Goal: Task Accomplishment & Management: Use online tool/utility

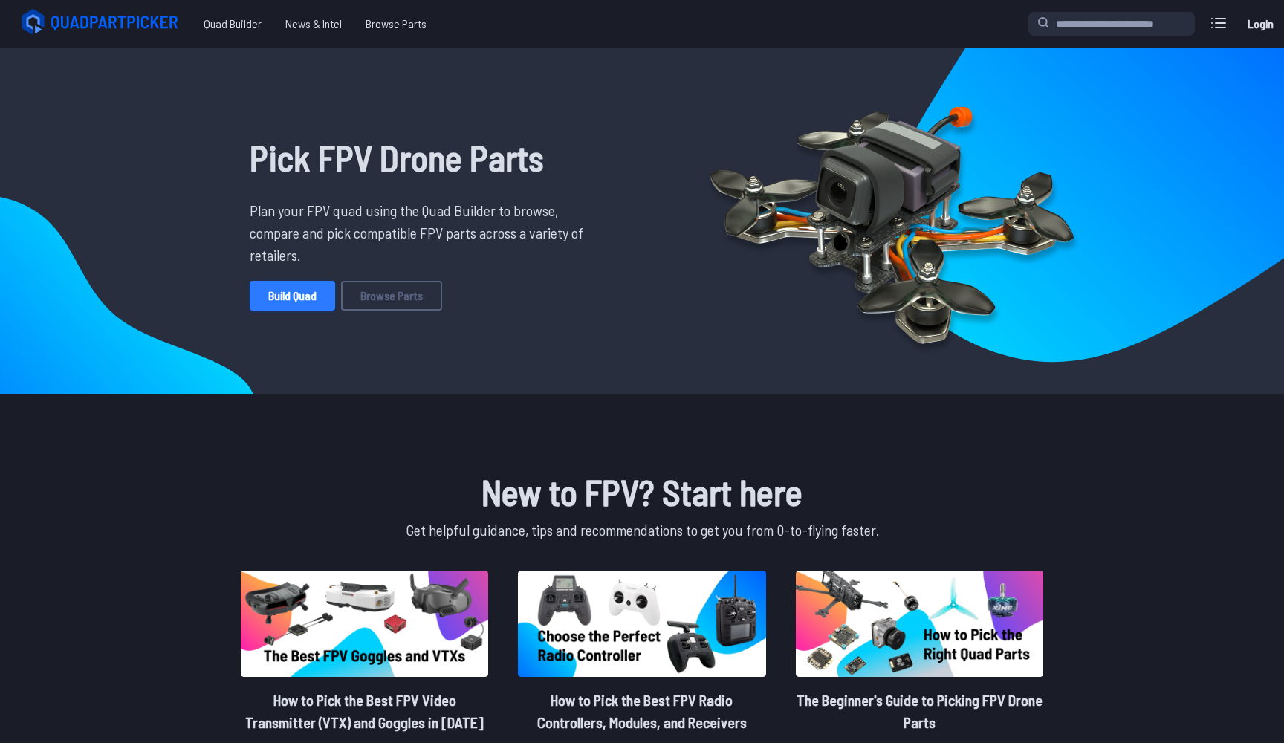
click at [283, 294] on link "Build Quad" at bounding box center [292, 296] width 85 height 30
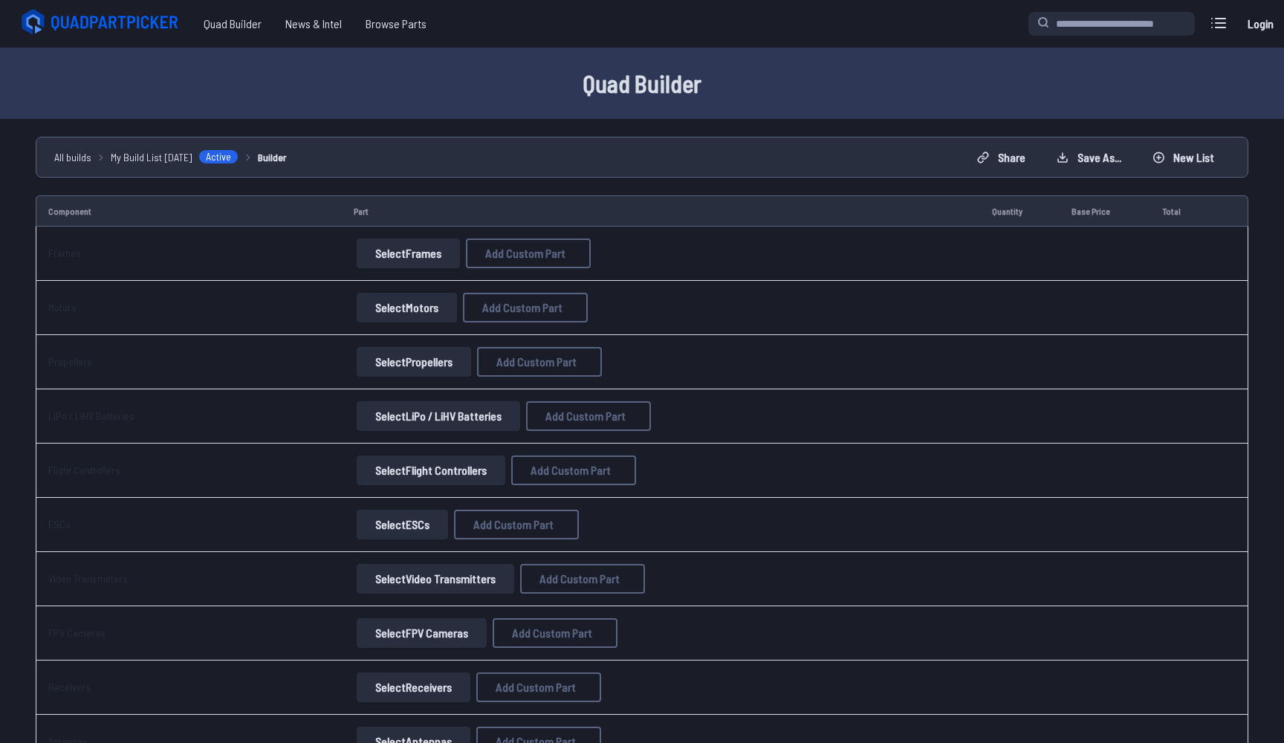
click at [407, 259] on button "Select Frames" at bounding box center [408, 254] width 103 height 30
click at [419, 253] on button "Select Frames" at bounding box center [408, 254] width 103 height 30
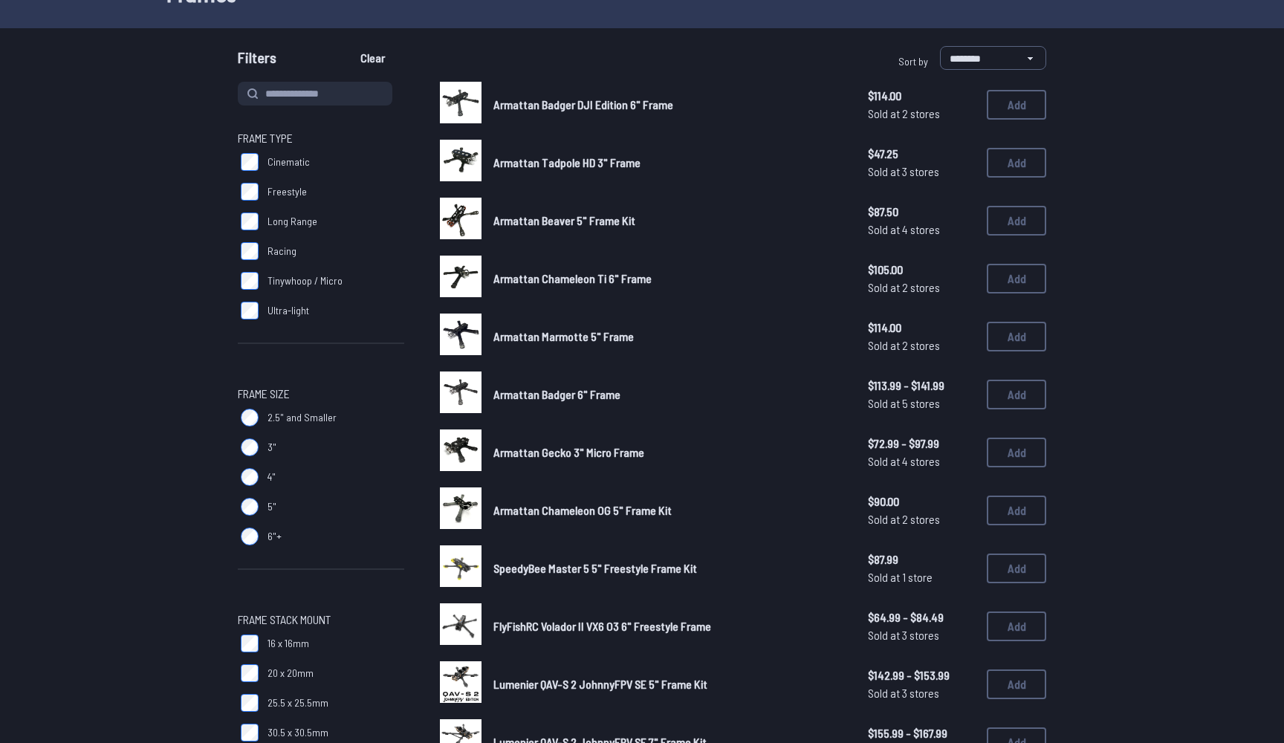
scroll to position [114, 0]
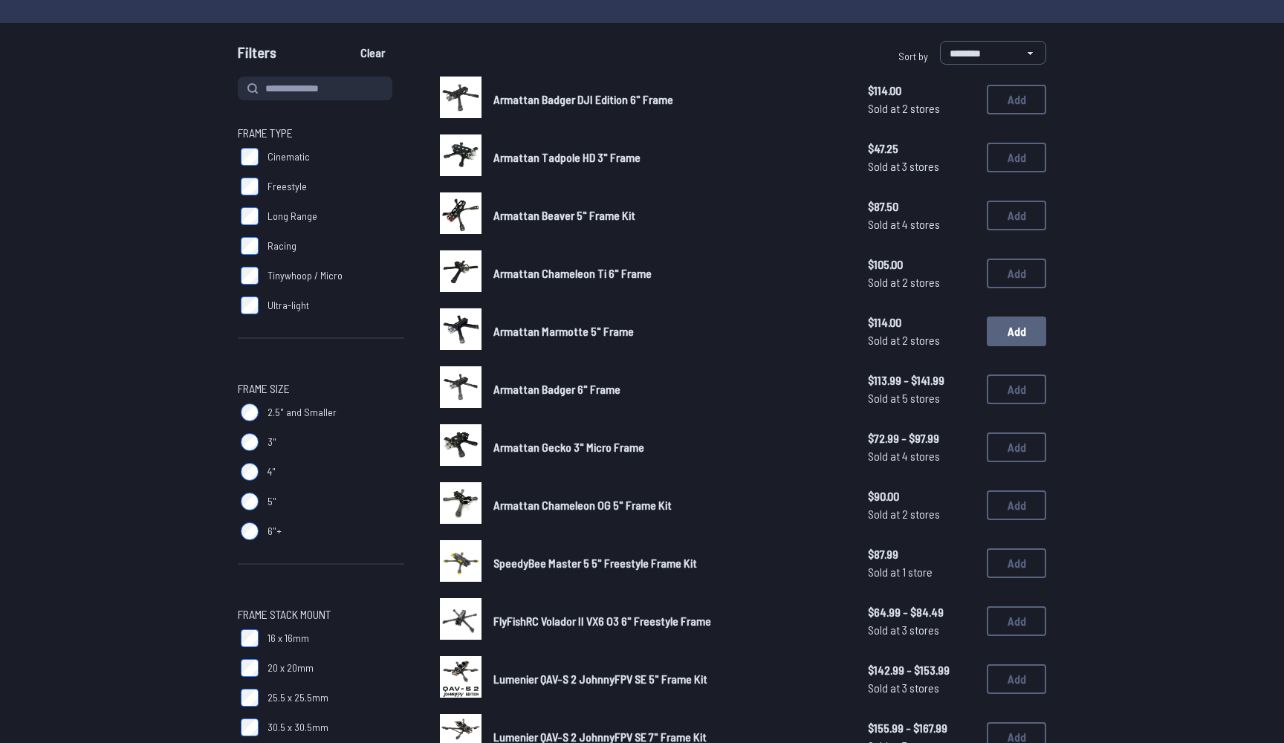
click at [1027, 329] on button "Add" at bounding box center [1016, 332] width 59 height 30
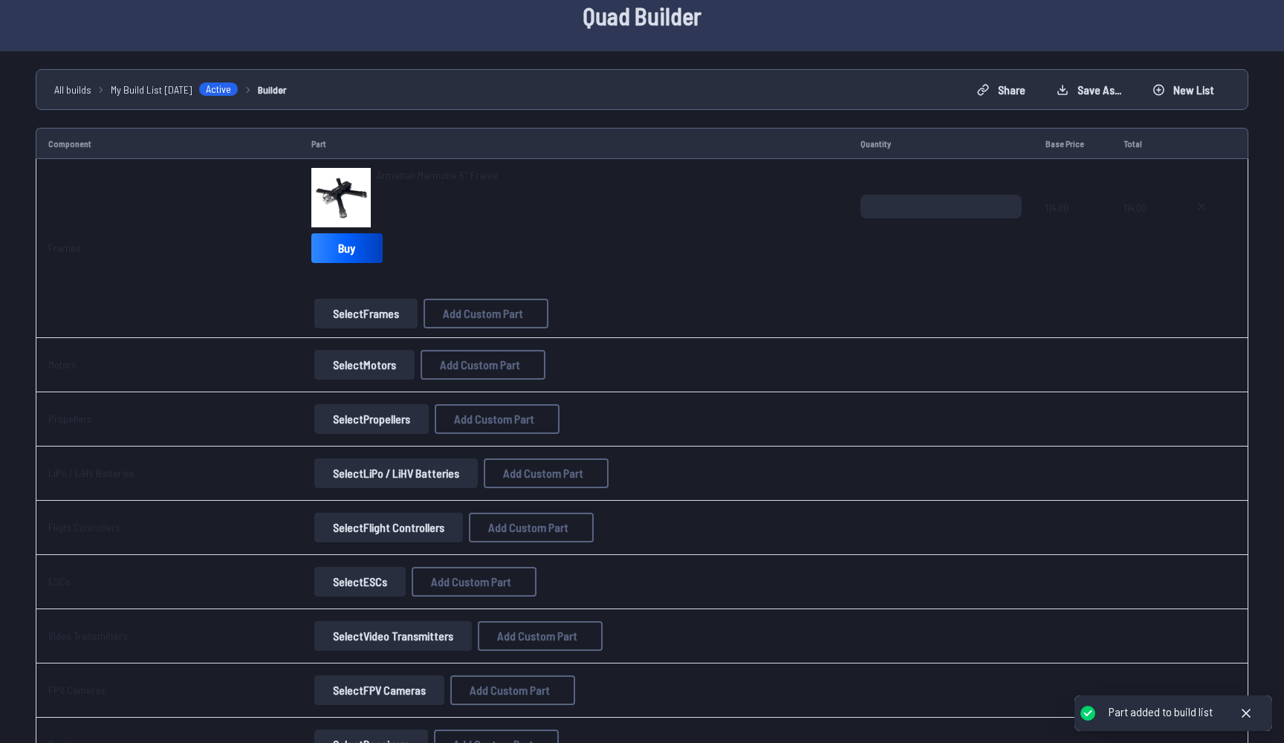
scroll to position [71, 0]
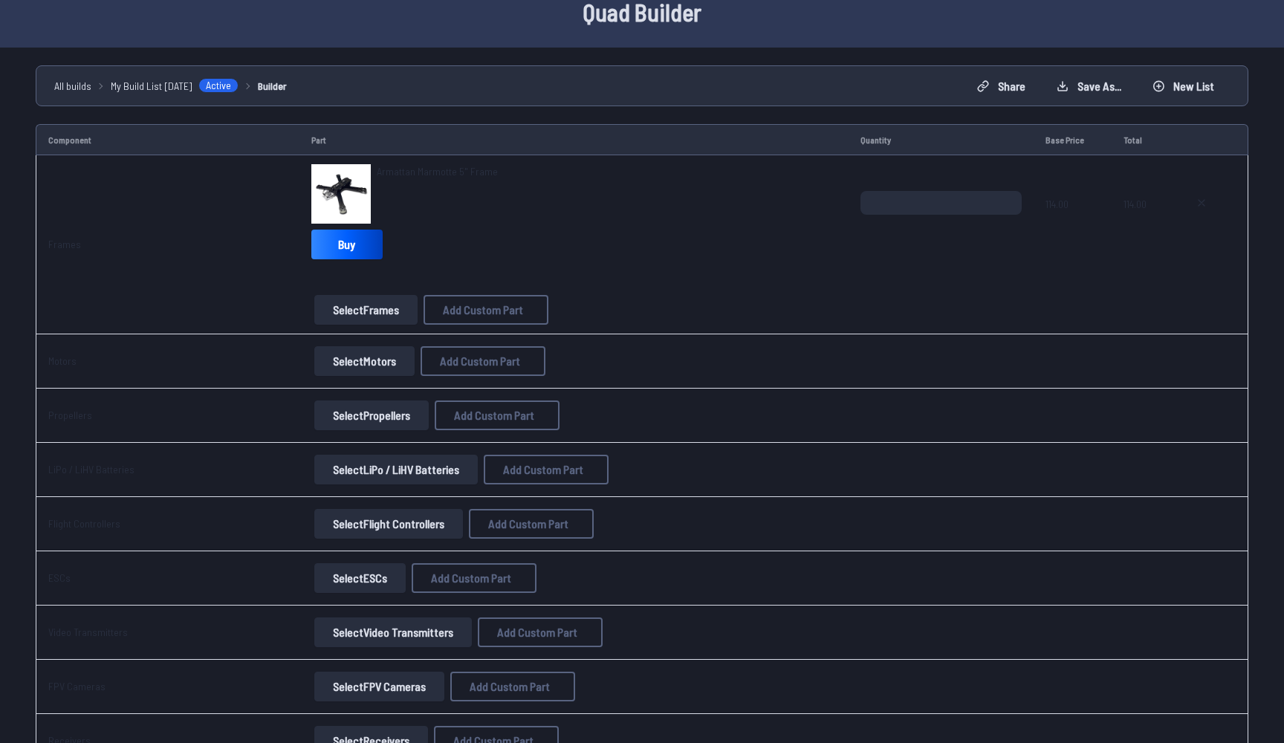
click at [355, 361] on button "Select Motors" at bounding box center [364, 361] width 100 height 30
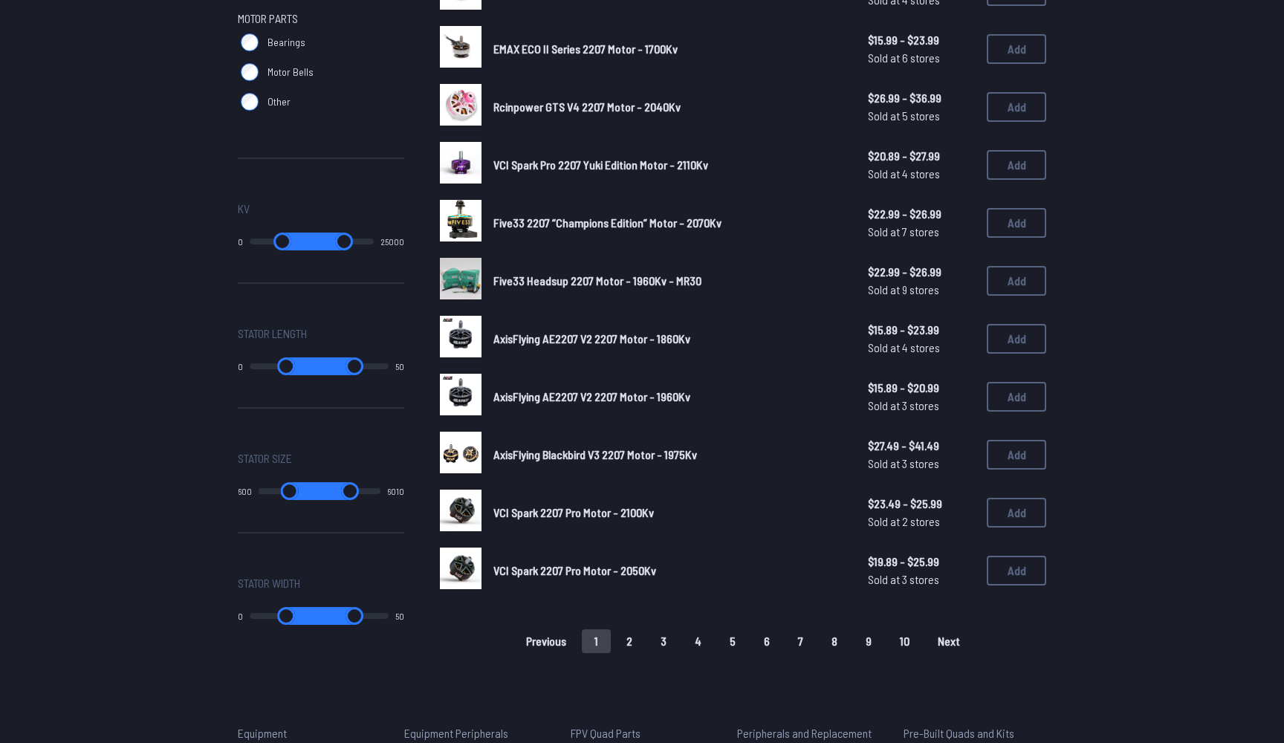
scroll to position [749, 0]
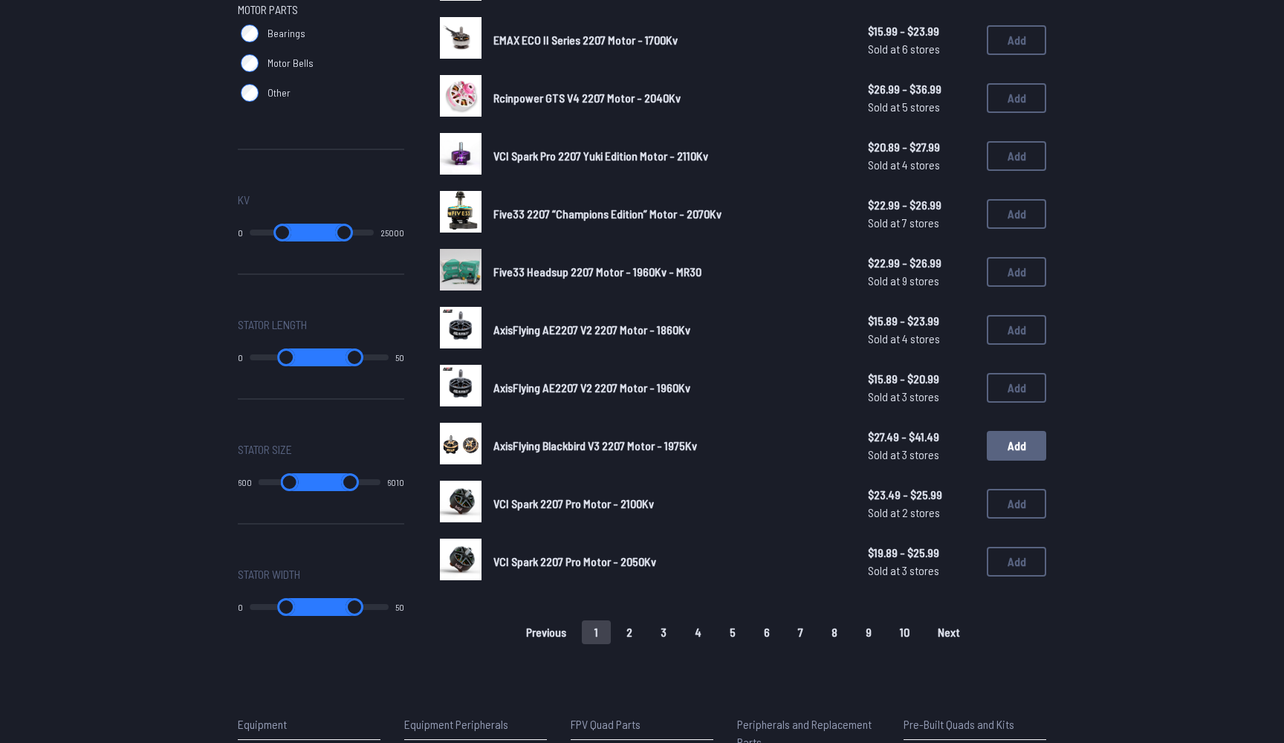
click at [1019, 431] on button "Add" at bounding box center [1016, 446] width 59 height 30
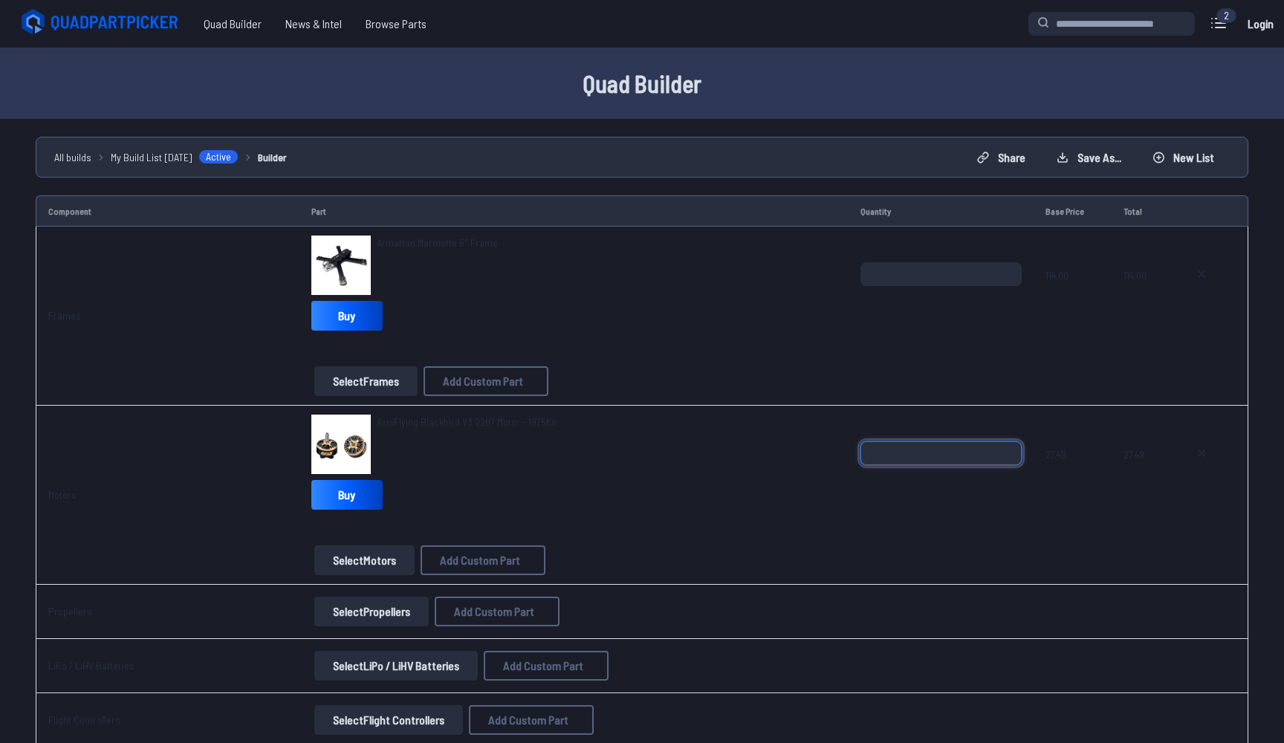
click at [1007, 449] on input "*" at bounding box center [941, 454] width 161 height 24
type input "*"
click at [1007, 449] on input "*" at bounding box center [941, 454] width 161 height 24
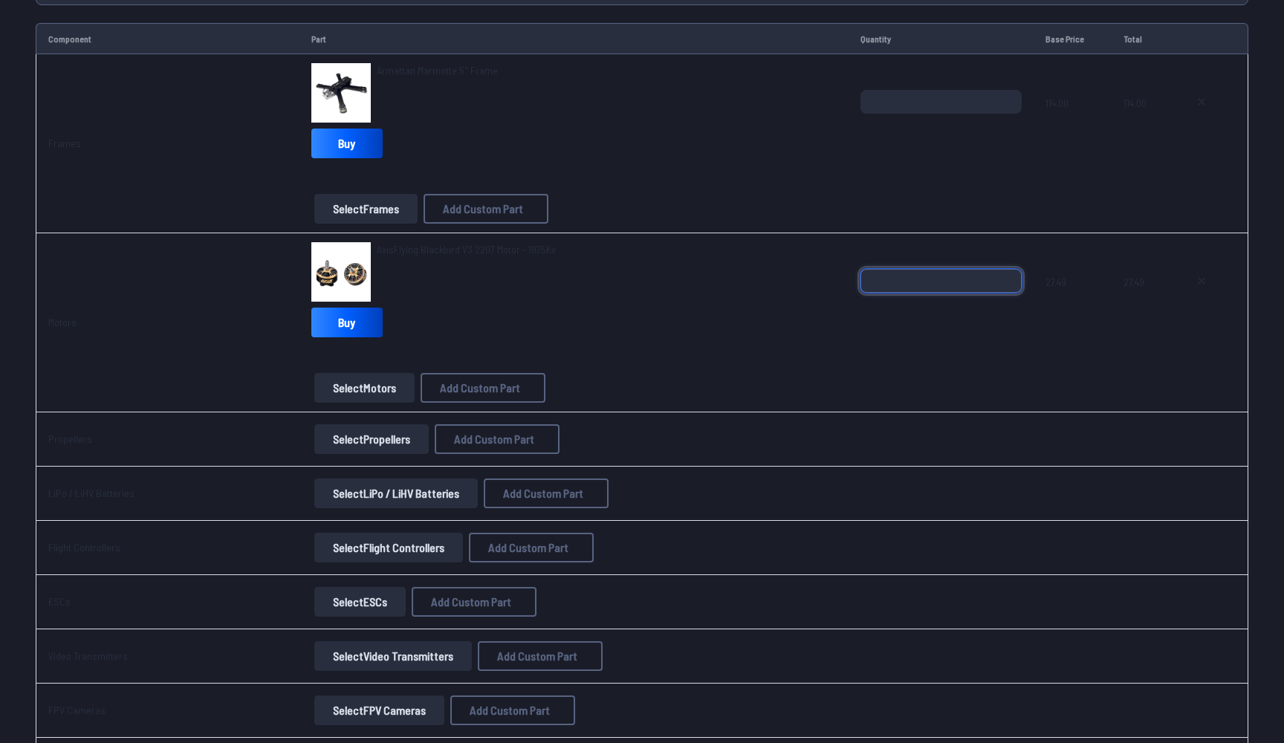
scroll to position [181, 0]
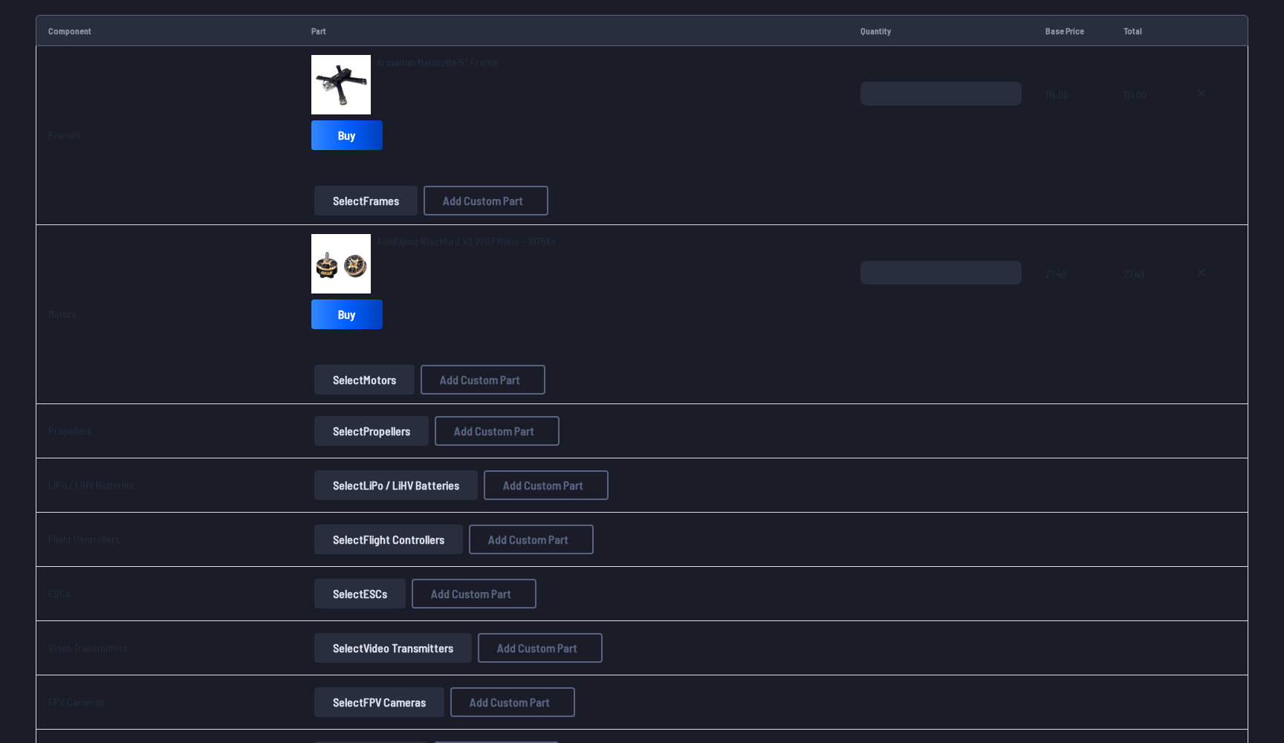
click at [378, 432] on button "Select Propellers" at bounding box center [371, 431] width 114 height 30
click at [395, 433] on button "Select Propellers" at bounding box center [371, 431] width 114 height 30
click at [347, 434] on button "Select Propellers" at bounding box center [371, 431] width 114 height 30
click at [575, 324] on div "AxisFlying Blackbird V3 2207 Motor - 1975Kv Buy" at bounding box center [574, 284] width 526 height 101
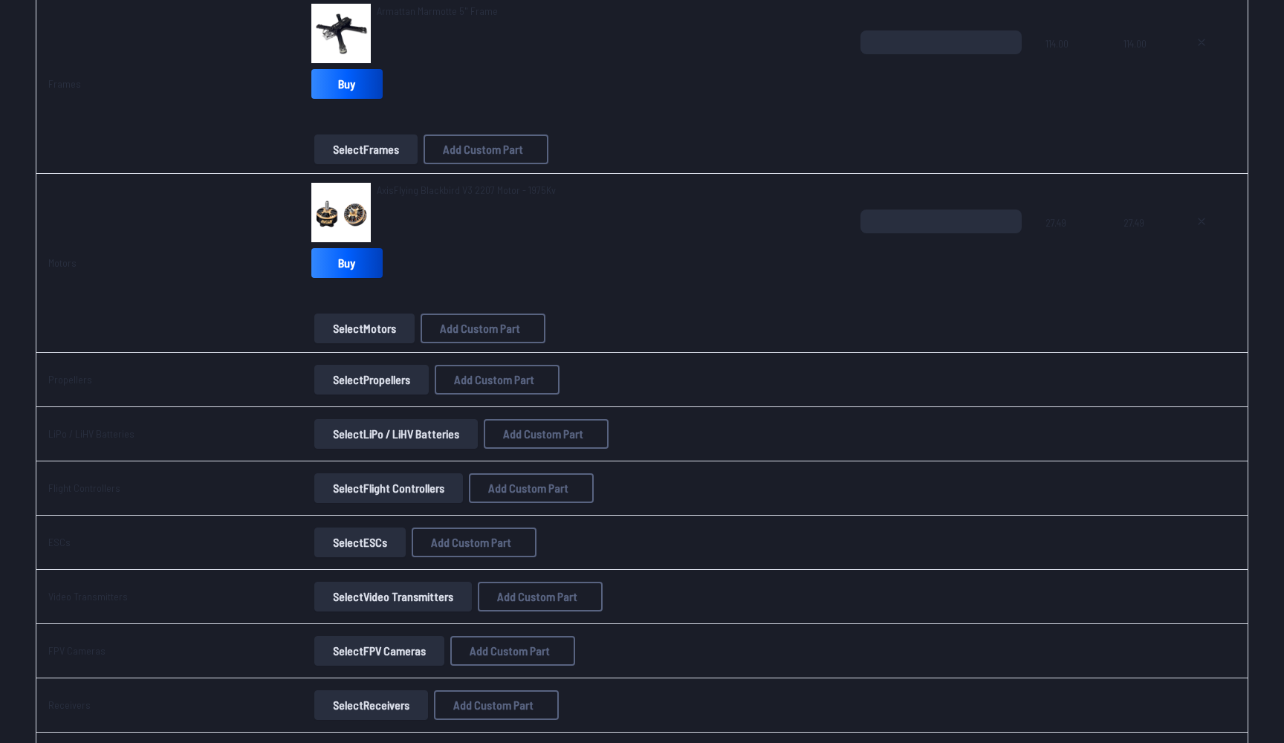
scroll to position [272, 0]
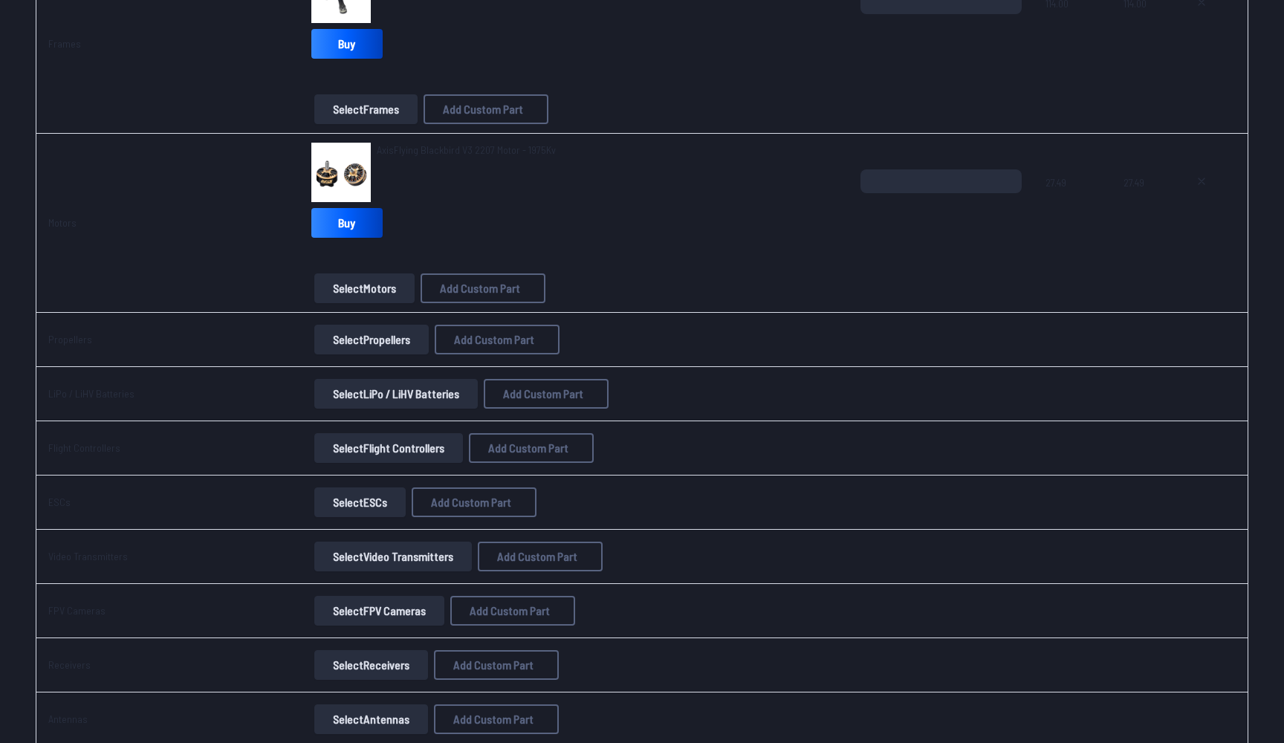
click at [346, 327] on button "Select Propellers" at bounding box center [371, 340] width 114 height 30
click at [349, 341] on button "Select Propellers" at bounding box center [371, 340] width 114 height 30
click at [355, 392] on button "Select LiPo / LiHV Batteries" at bounding box center [396, 394] width 164 height 30
click at [363, 445] on button "Select Flight Controllers" at bounding box center [388, 448] width 149 height 30
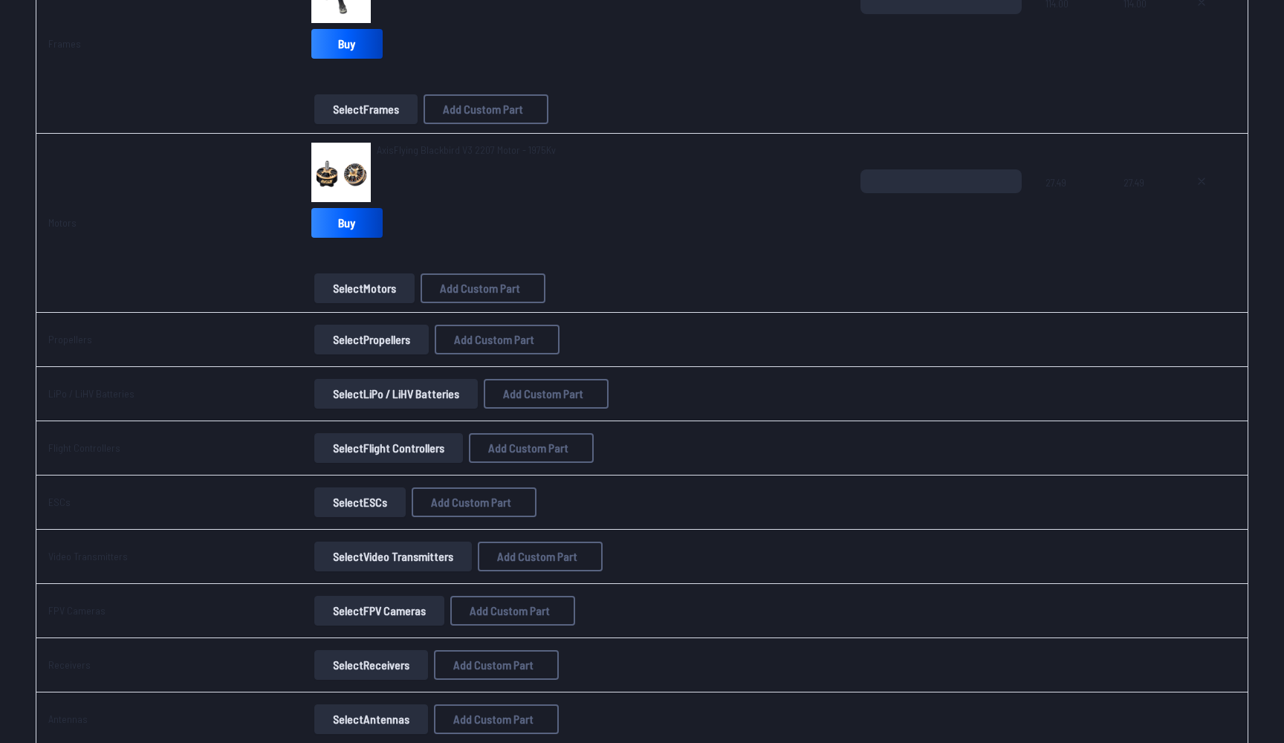
click at [377, 445] on button "Select Flight Controllers" at bounding box center [388, 448] width 149 height 30
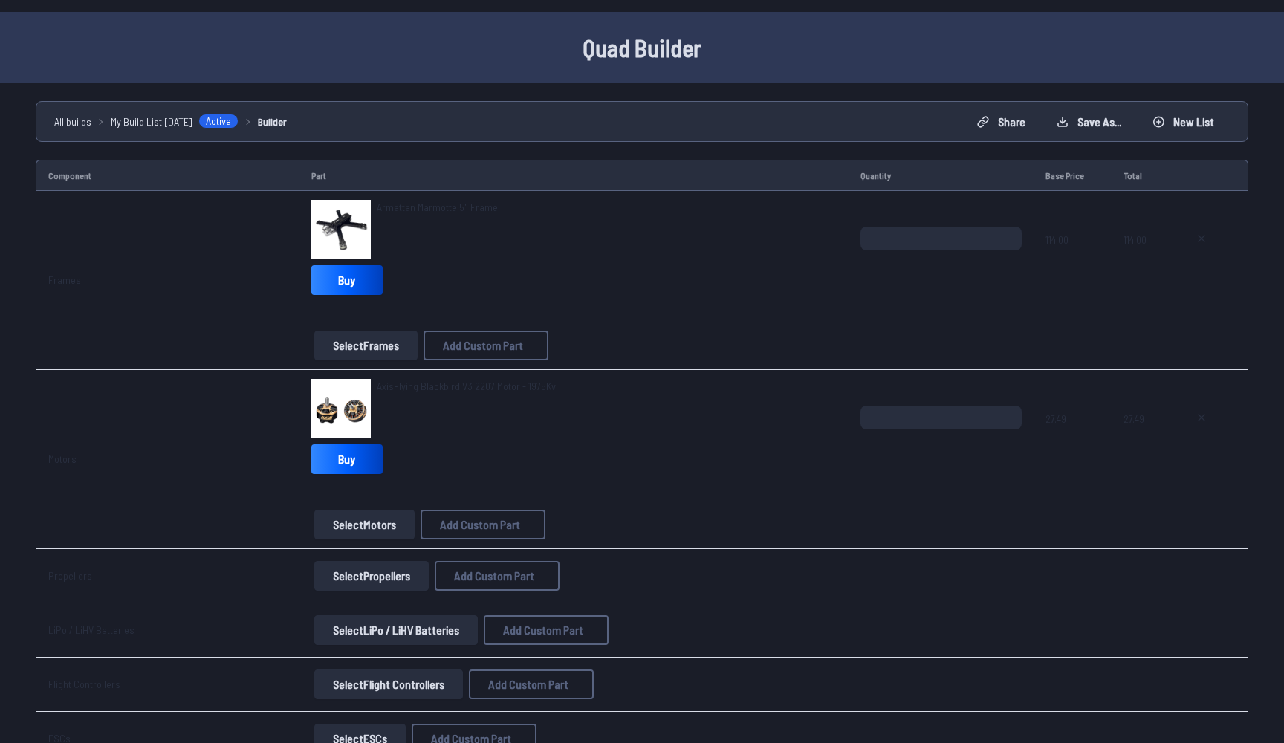
scroll to position [49, 0]
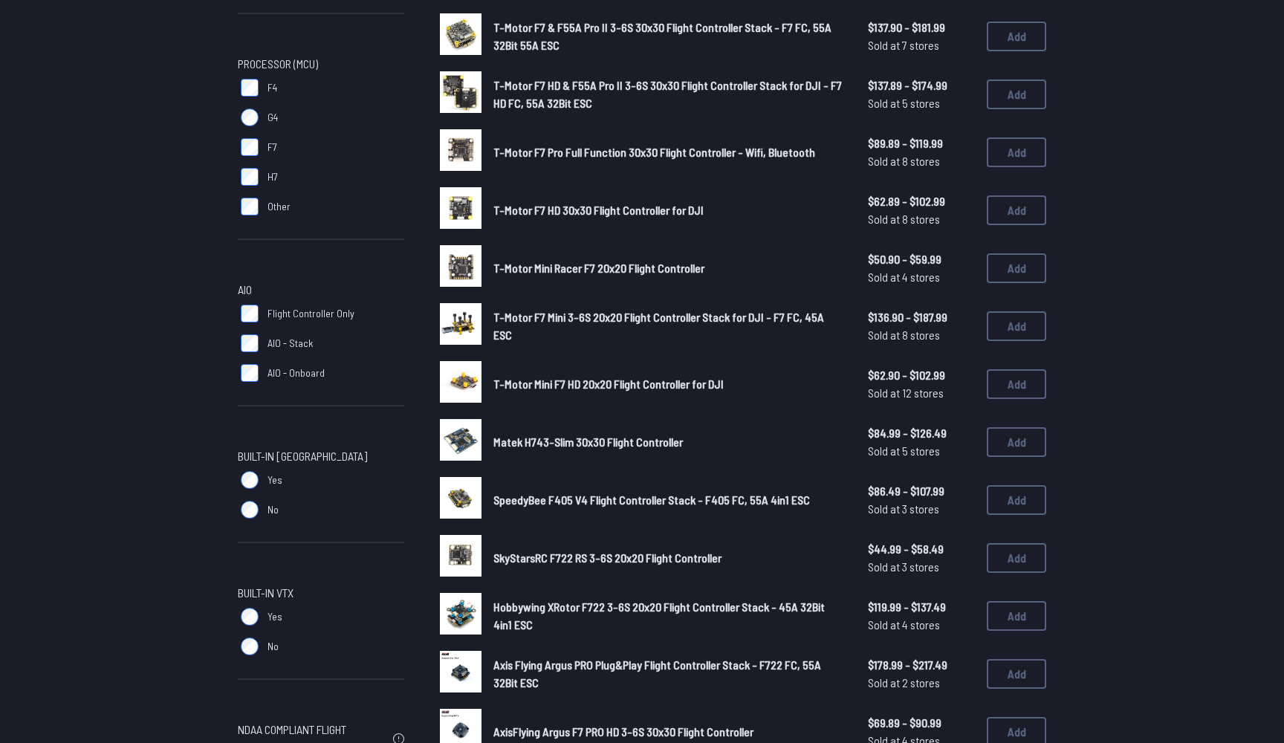
scroll to position [410, 0]
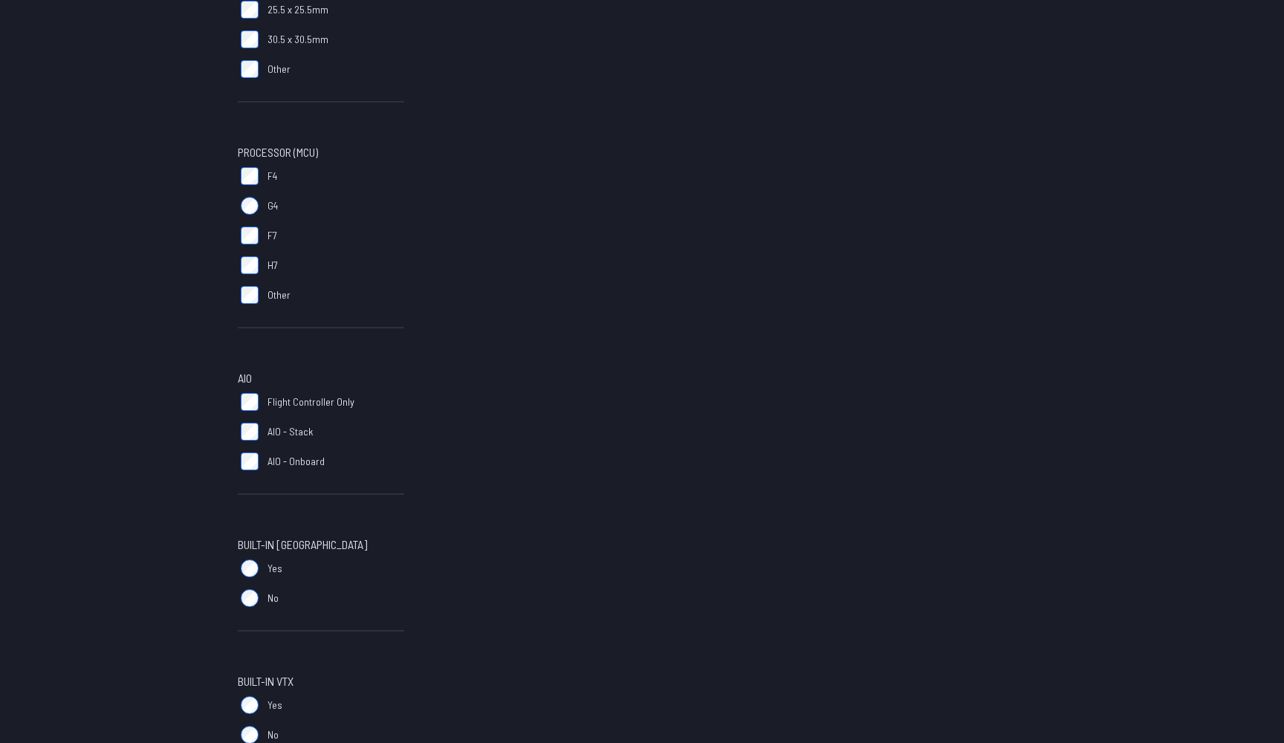
scroll to position [316, 1]
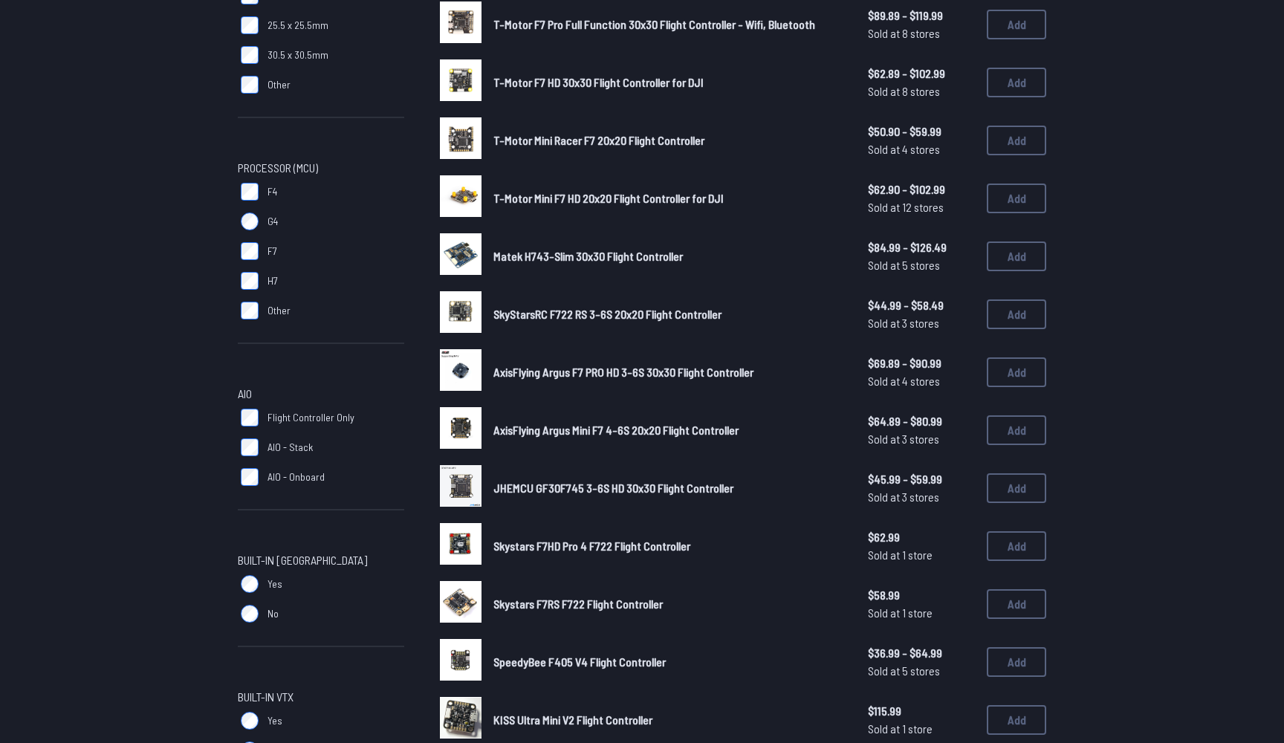
scroll to position [322, 0]
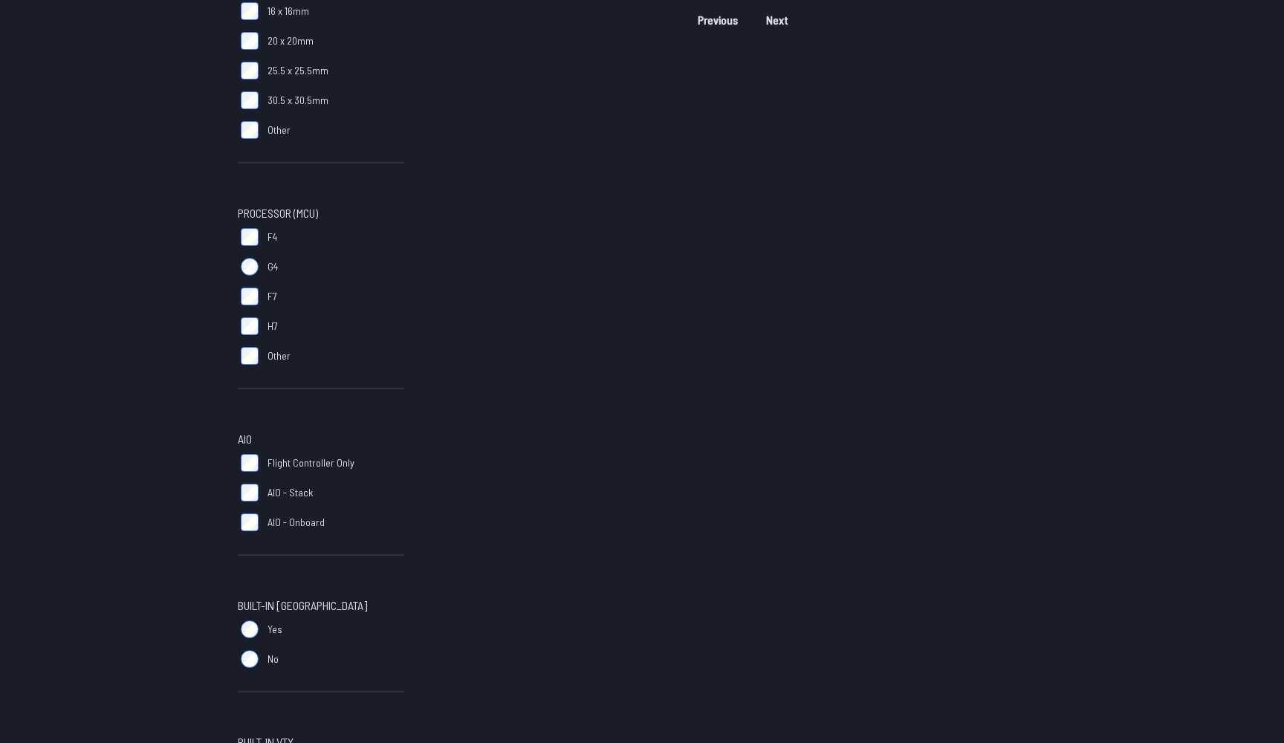
scroll to position [257, 0]
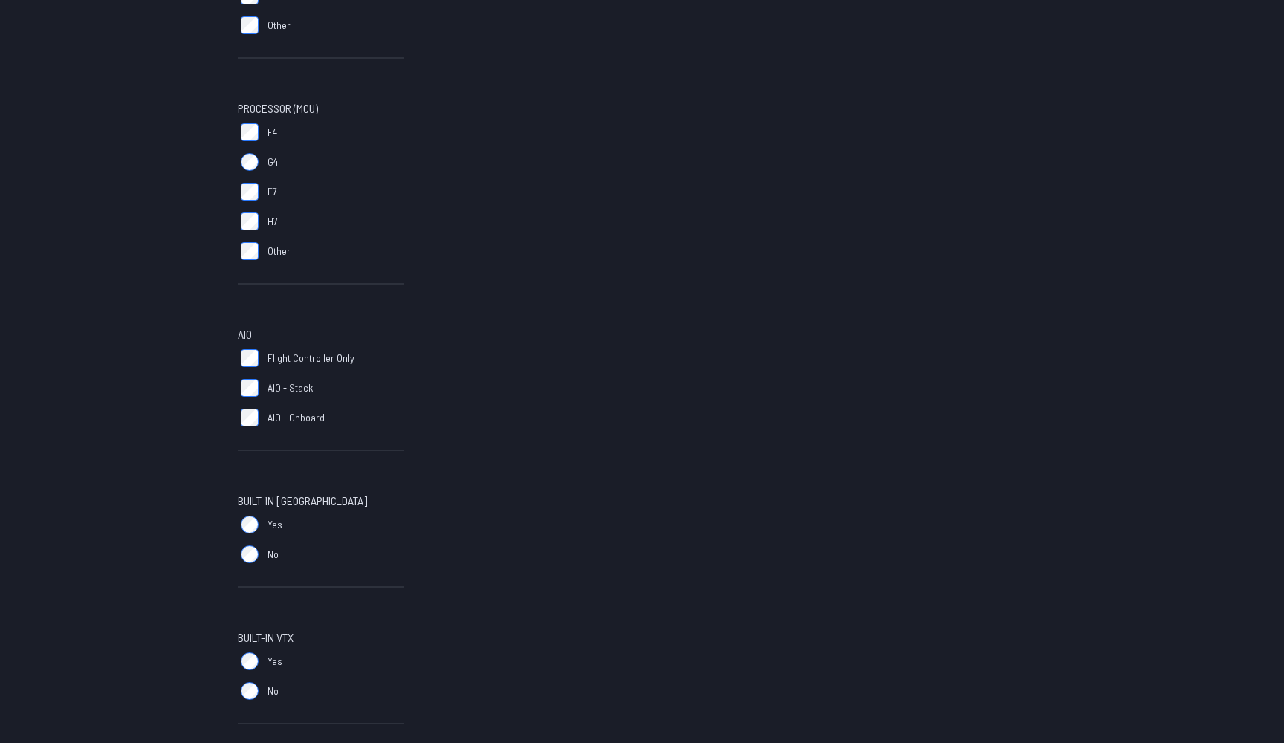
scroll to position [355, 0]
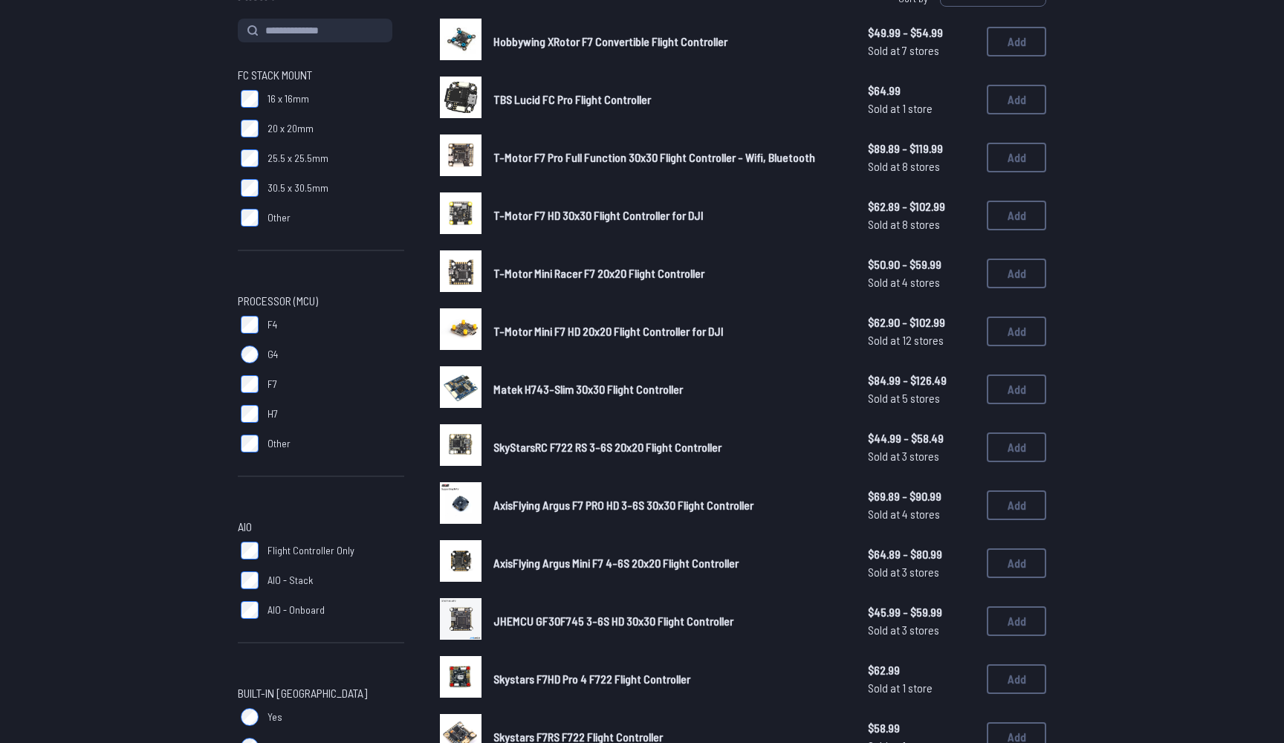
scroll to position [138, 0]
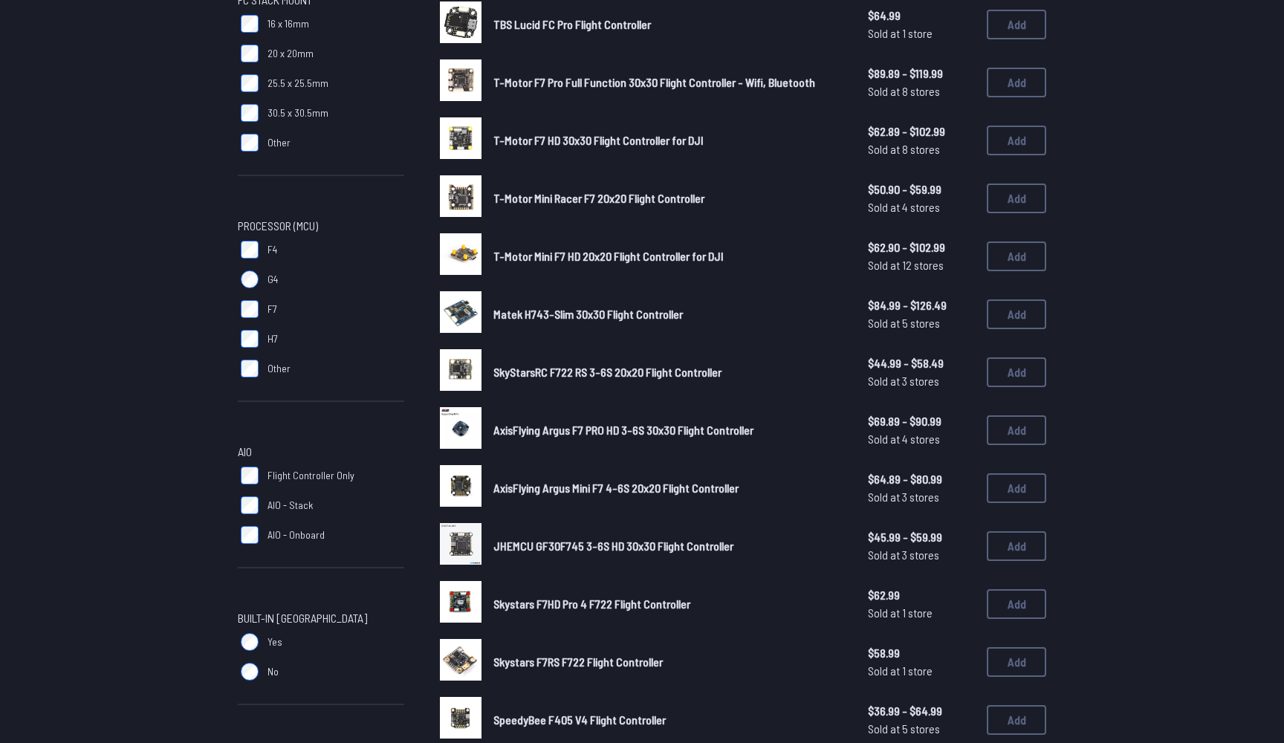
scroll to position [241, 0]
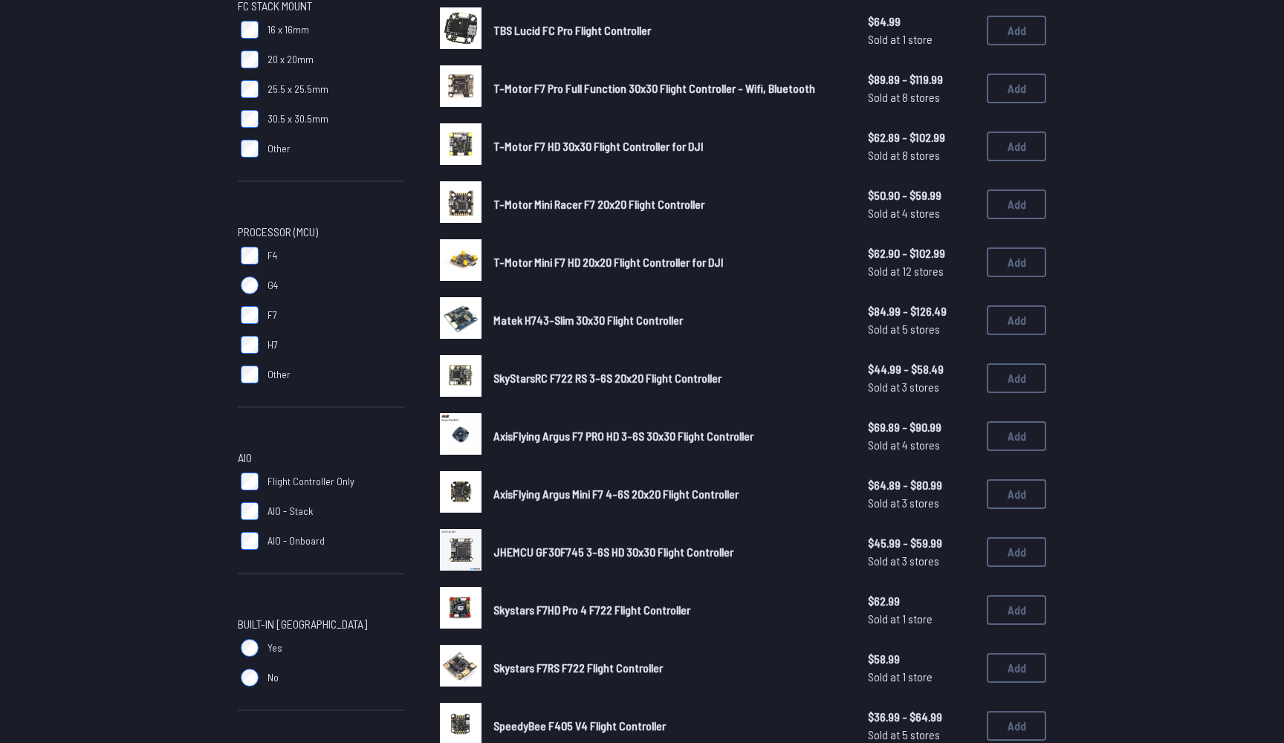
click at [600, 259] on span "T-Motor Mini F7 HD 20x20 Flight Controller for DJI" at bounding box center [609, 262] width 230 height 14
click at [668, 264] on span "T-Motor Mini F7 HD 20x20 Flight Controller for DJI" at bounding box center [609, 262] width 230 height 14
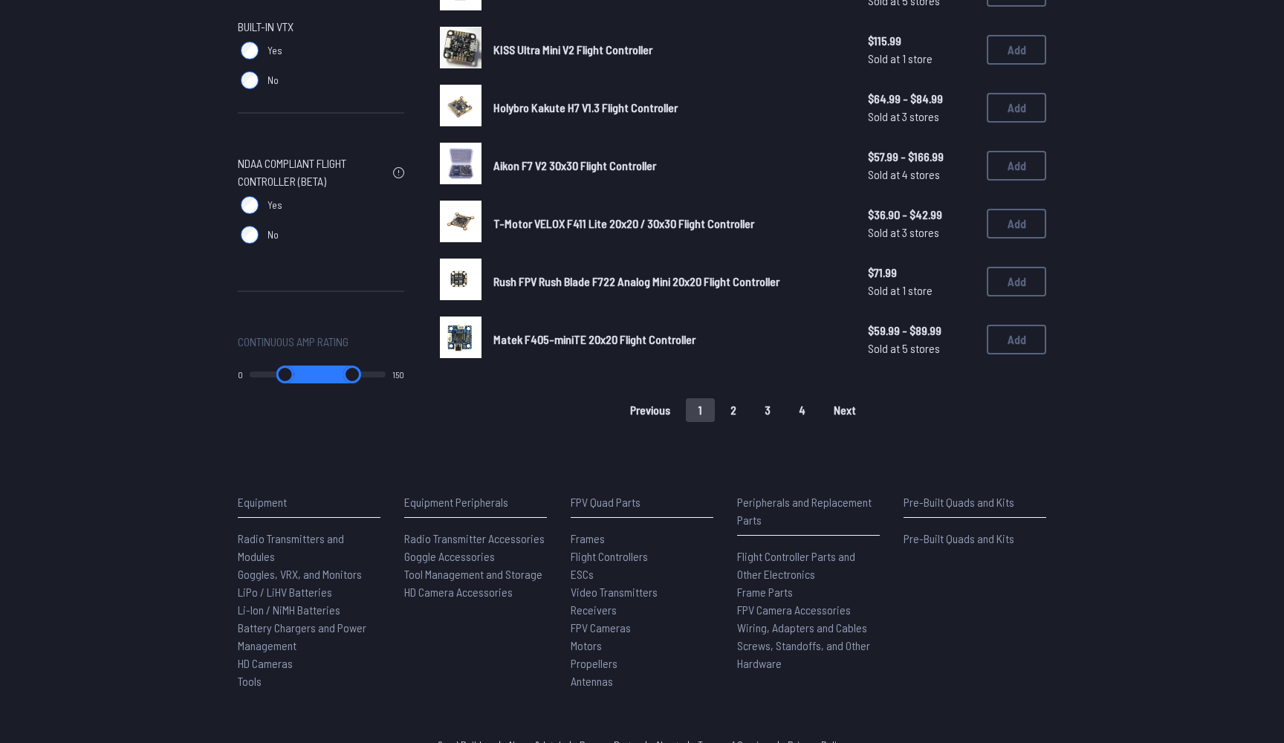
scroll to position [976, 0]
click at [737, 410] on button "2" at bounding box center [733, 410] width 31 height 24
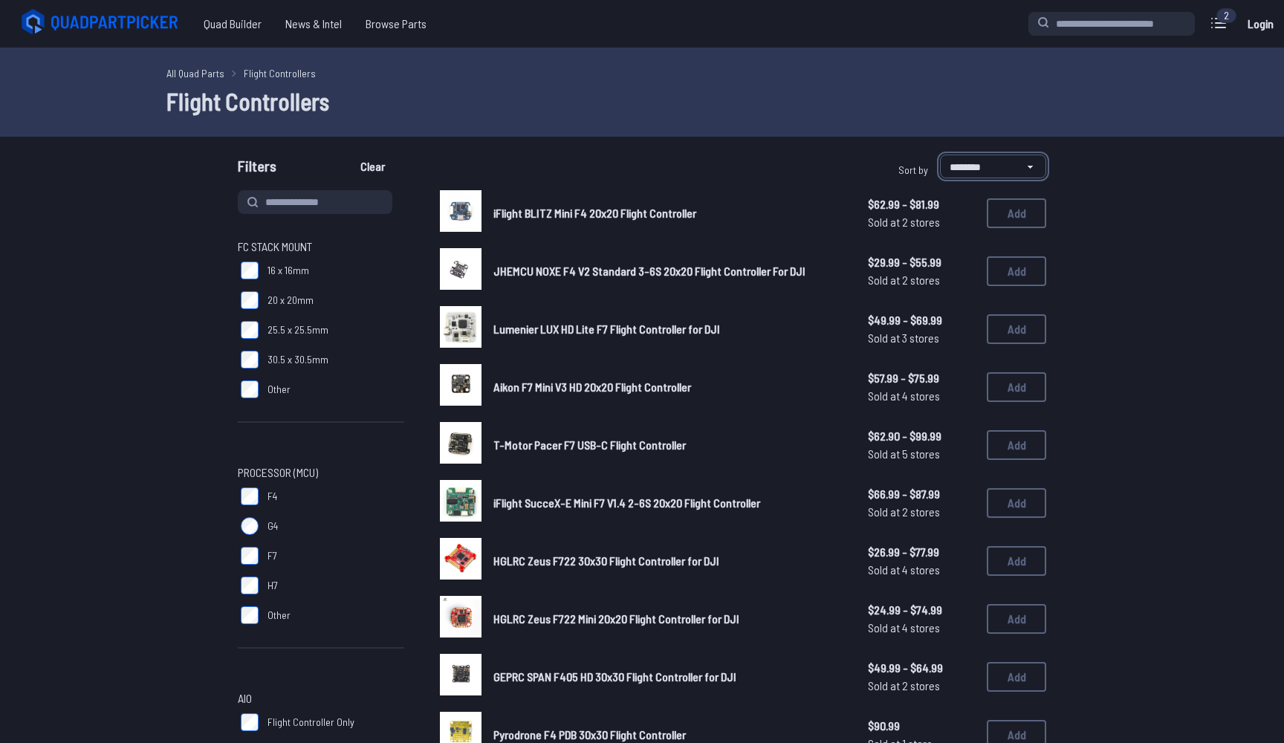
click at [985, 162] on select "**********" at bounding box center [993, 167] width 106 height 24
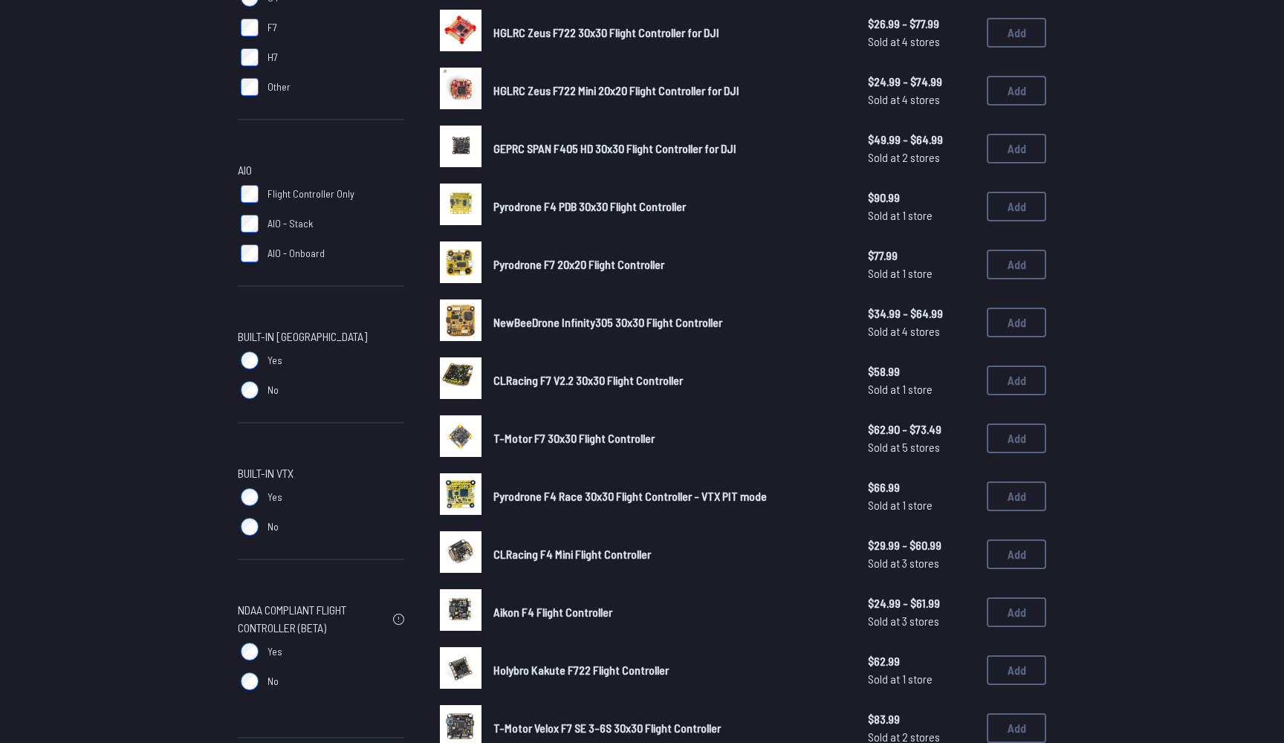
scroll to position [529, 0]
click at [1021, 134] on button "Add" at bounding box center [1016, 149] width 59 height 30
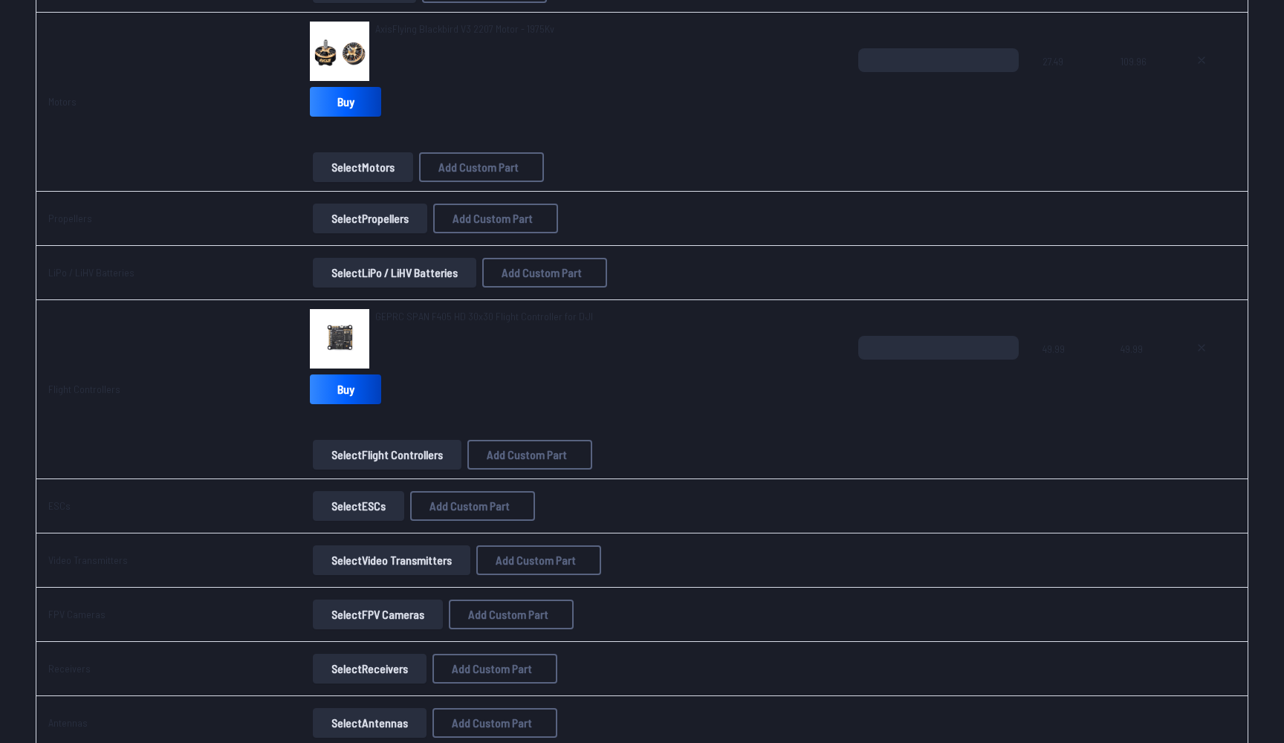
scroll to position [370, 0]
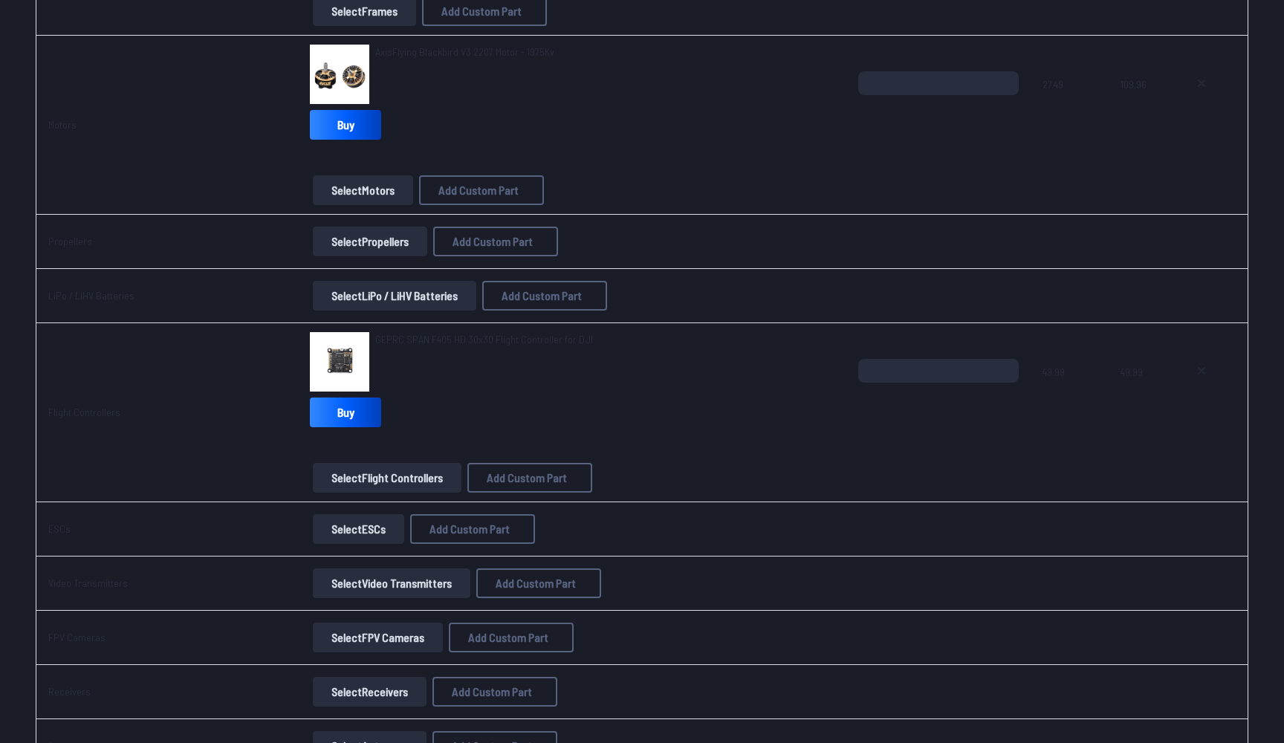
click at [368, 248] on button "Select Propellers" at bounding box center [370, 242] width 114 height 30
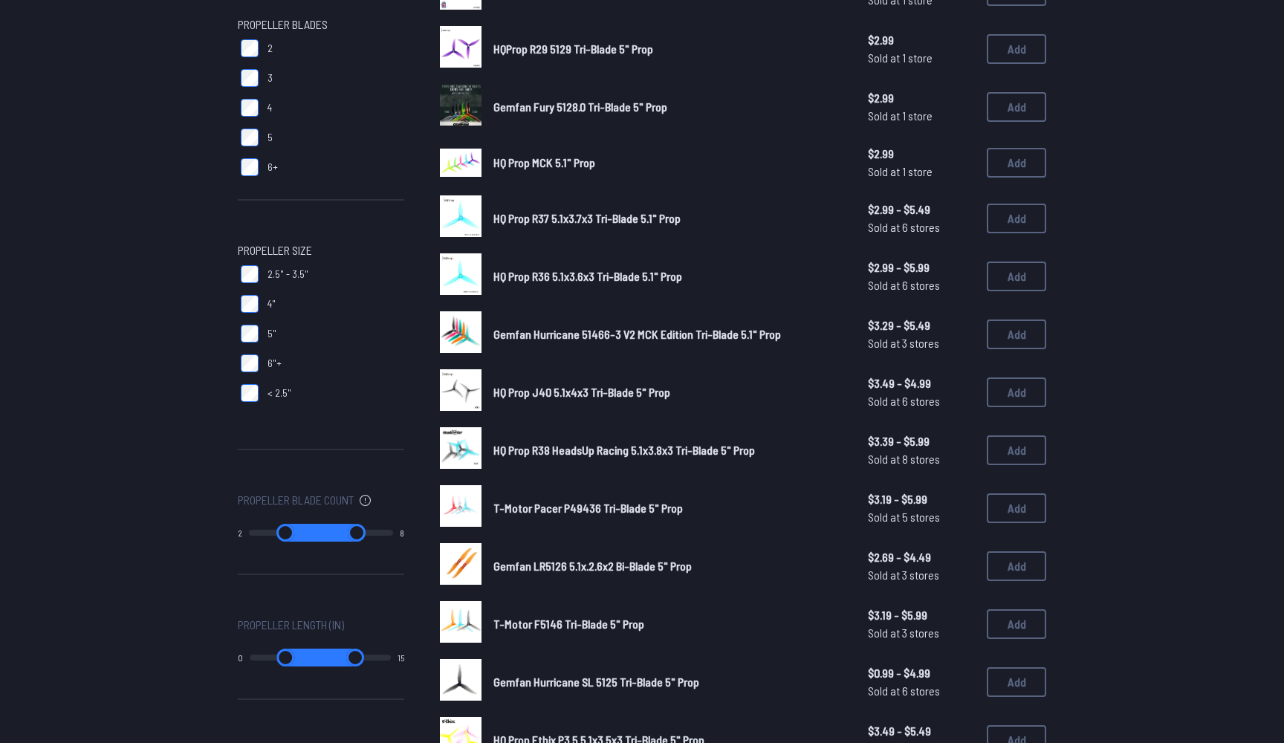
scroll to position [222, 0]
click at [1024, 320] on button "Add" at bounding box center [1016, 335] width 59 height 30
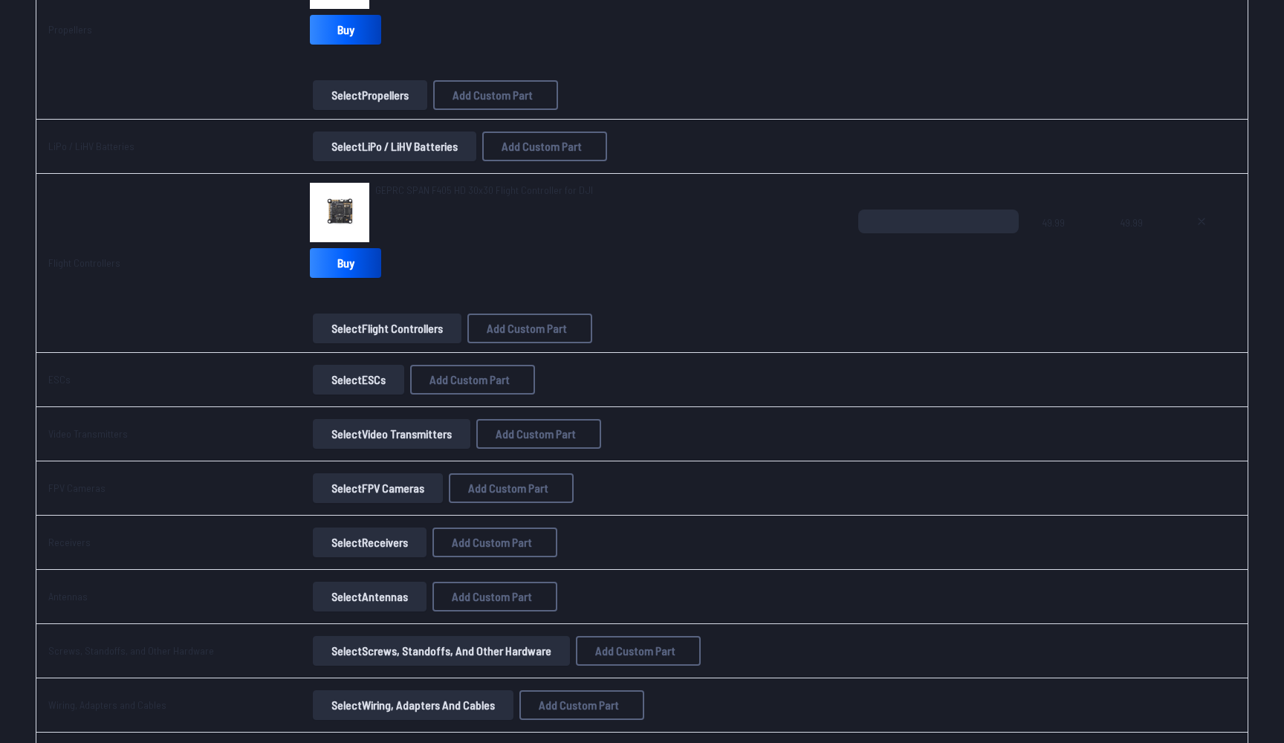
scroll to position [658, 0]
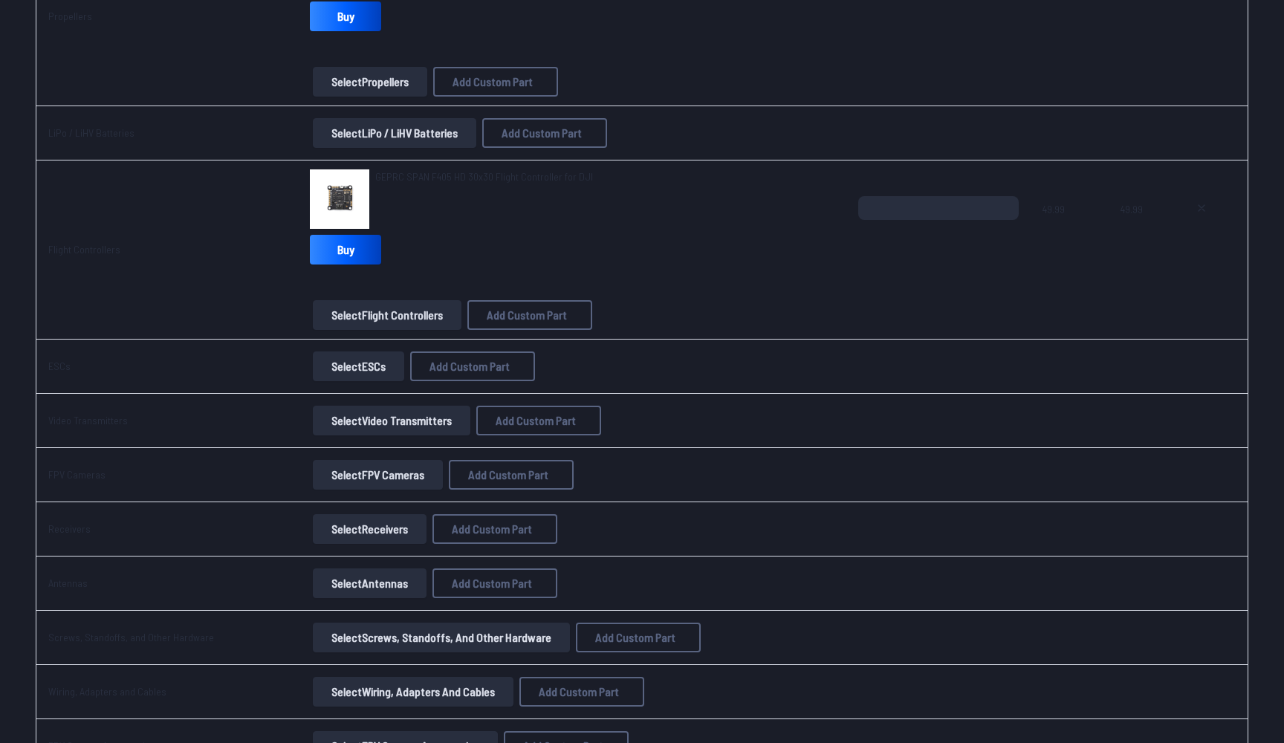
click at [328, 369] on button "Select ESCs" at bounding box center [358, 367] width 91 height 30
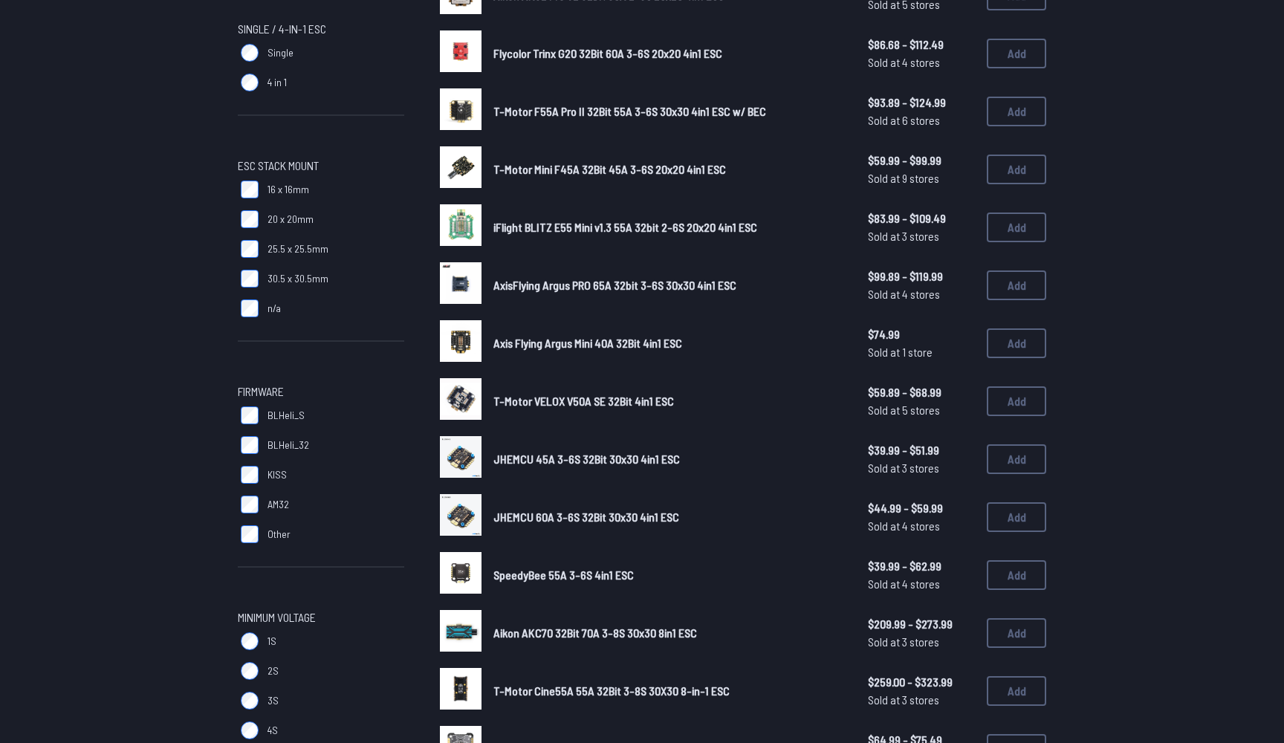
scroll to position [226, 0]
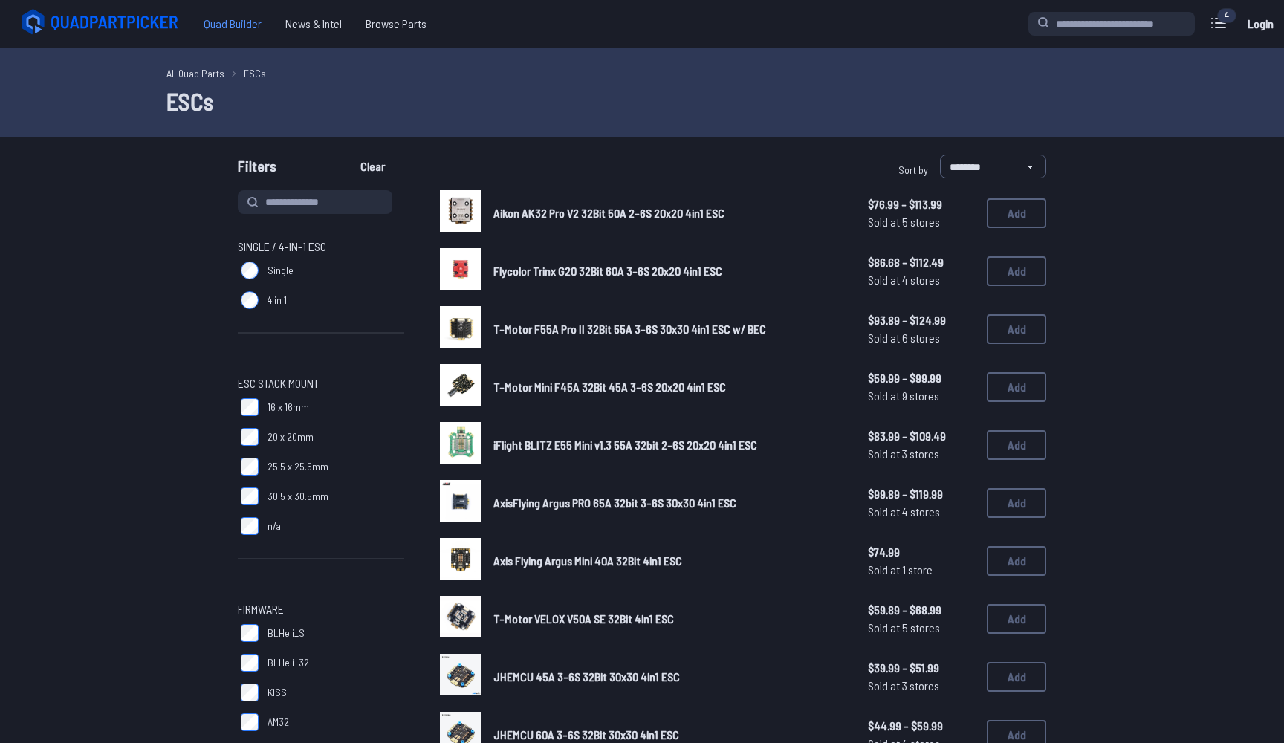
scroll to position [226, 0]
